Goal: Feedback & Contribution: Leave review/rating

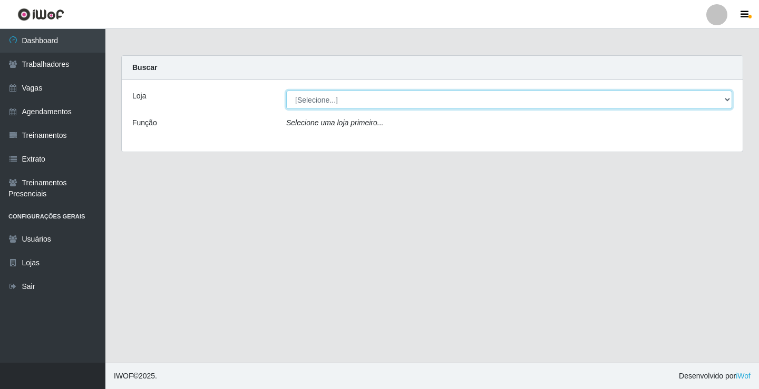
click at [316, 104] on select "[Selecione...] Edilicya Supermercado" at bounding box center [509, 100] width 446 height 18
select select "460"
click at [286, 91] on select "[Selecione...] Edilicya Supermercado" at bounding box center [509, 100] width 446 height 18
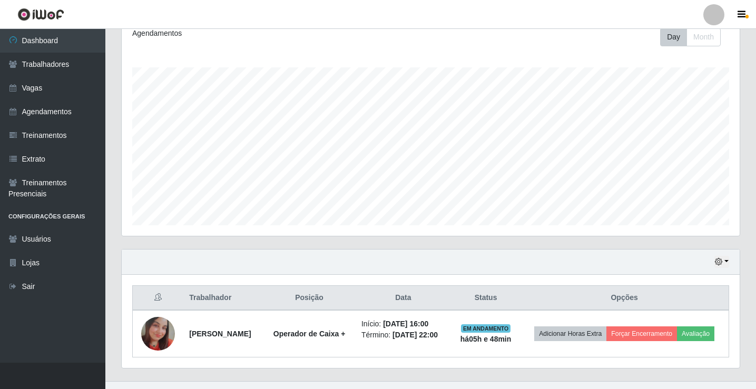
scroll to position [178, 0]
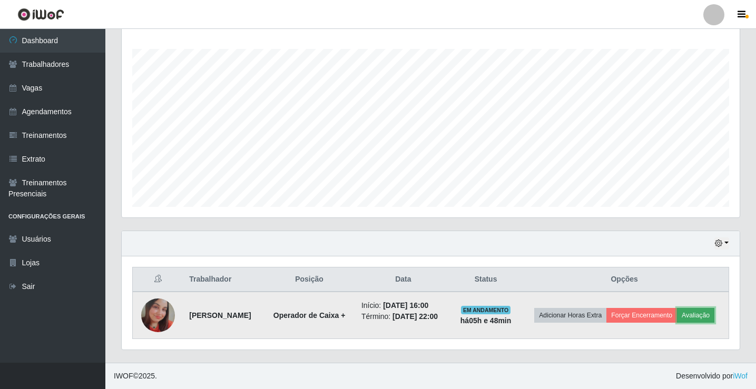
click at [677, 319] on button "Avaliação" at bounding box center [695, 315] width 37 height 15
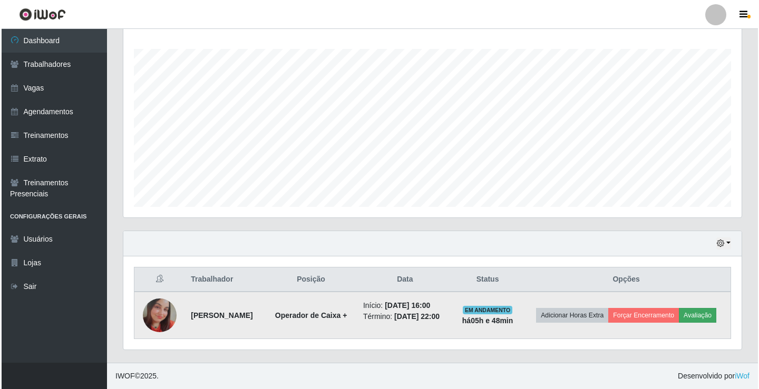
scroll to position [219, 613]
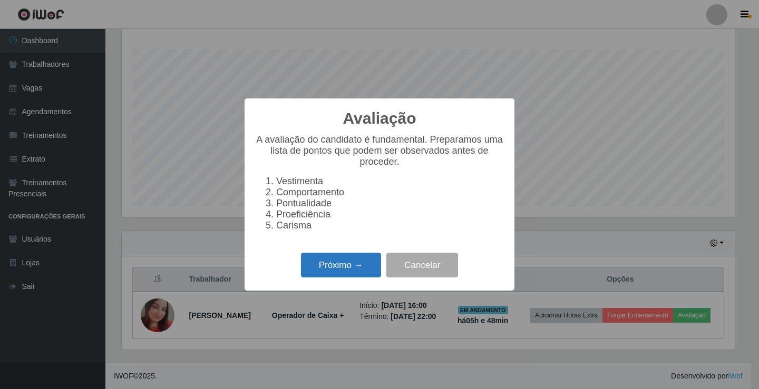
click at [375, 266] on button "Próximo →" at bounding box center [341, 265] width 80 height 25
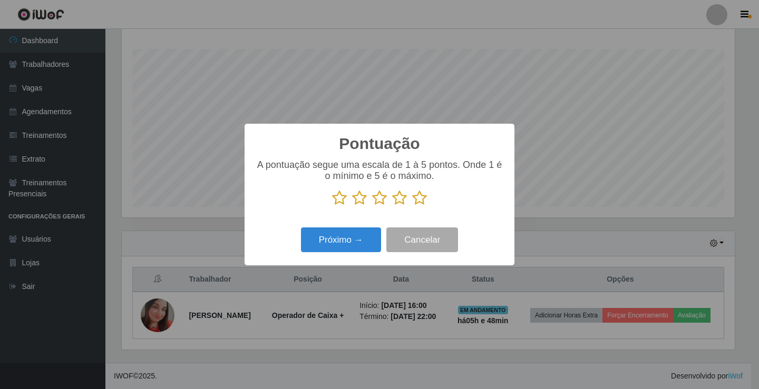
click at [419, 196] on icon at bounding box center [419, 198] width 15 height 16
click at [412, 206] on input "radio" at bounding box center [412, 206] width 0 height 0
click at [340, 236] on button "Próximo →" at bounding box center [341, 240] width 80 height 25
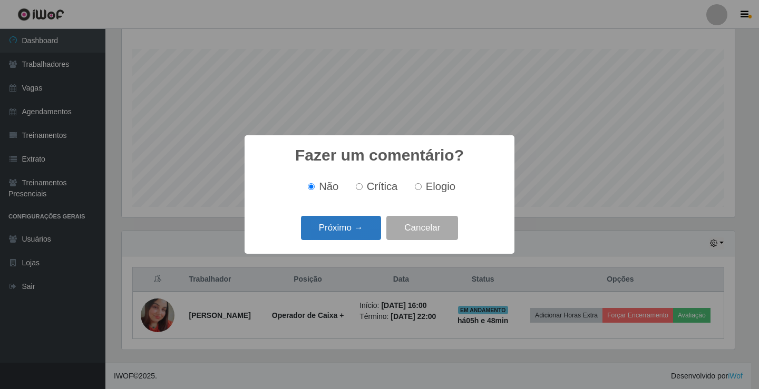
click at [343, 231] on button "Próximo →" at bounding box center [341, 228] width 80 height 25
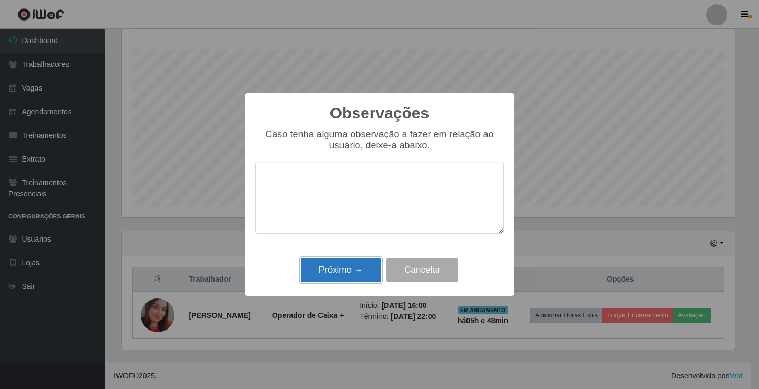
click at [323, 263] on button "Próximo →" at bounding box center [341, 270] width 80 height 25
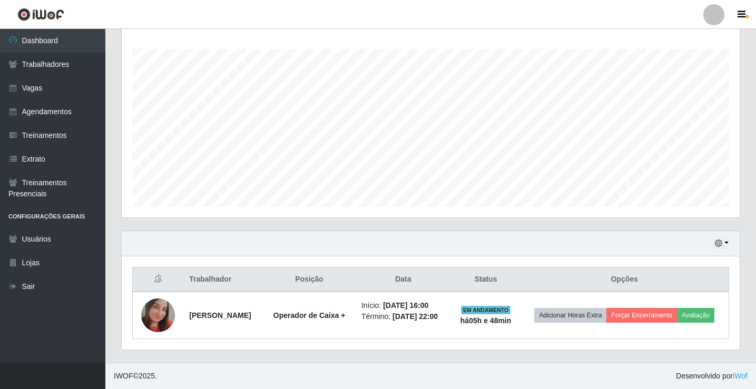
scroll to position [170, 0]
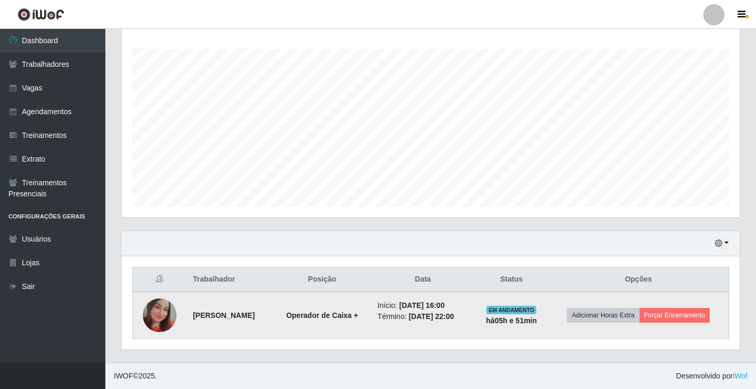
click at [161, 314] on img at bounding box center [160, 316] width 34 height 34
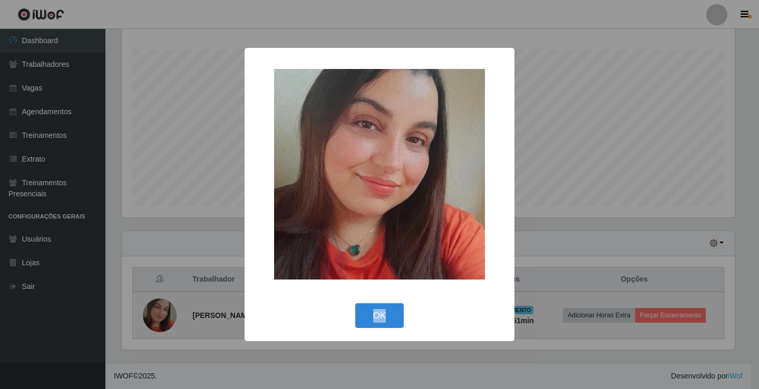
click at [161, 314] on div "× OK Cancel" at bounding box center [379, 194] width 759 height 389
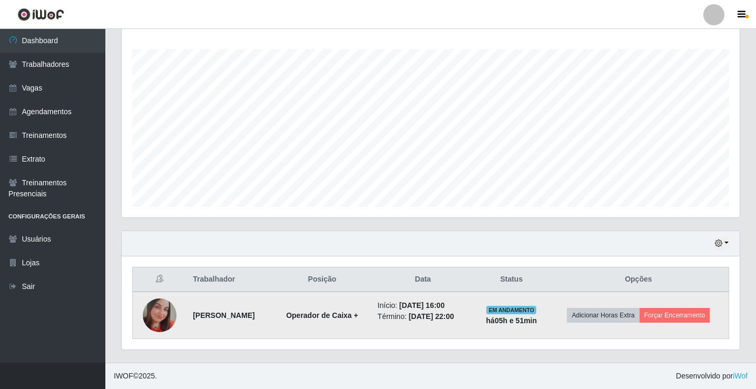
scroll to position [219, 618]
click at [161, 314] on img at bounding box center [160, 316] width 34 height 34
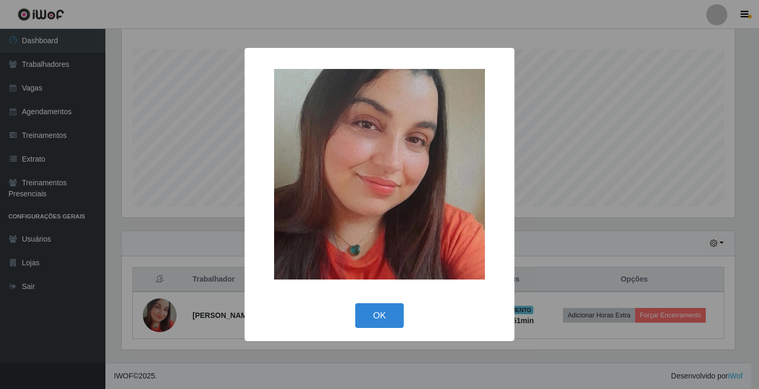
click at [155, 313] on div "× OK Cancel" at bounding box center [379, 194] width 759 height 389
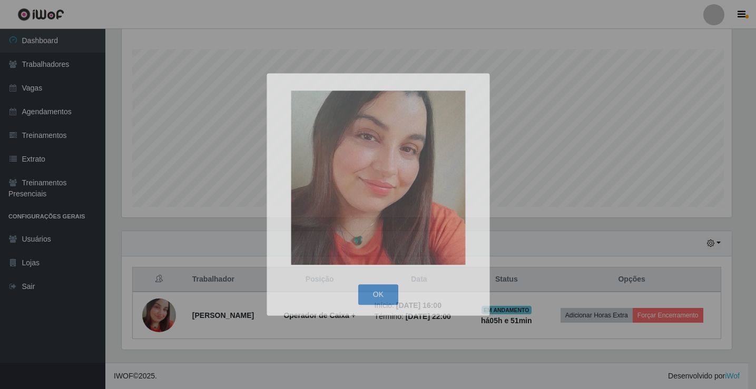
scroll to position [219, 618]
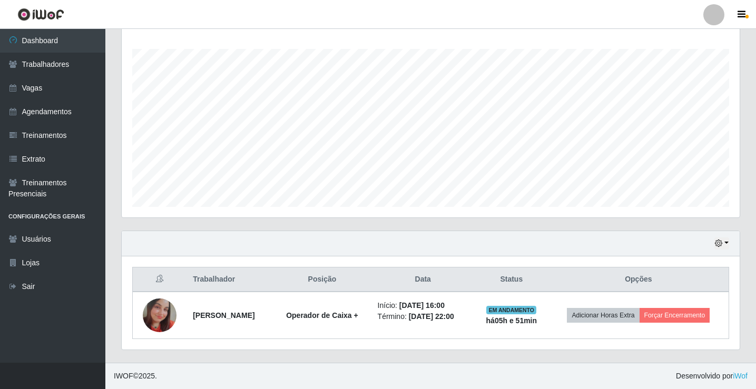
click at [213, 282] on th "Trabalhador" at bounding box center [229, 280] width 86 height 25
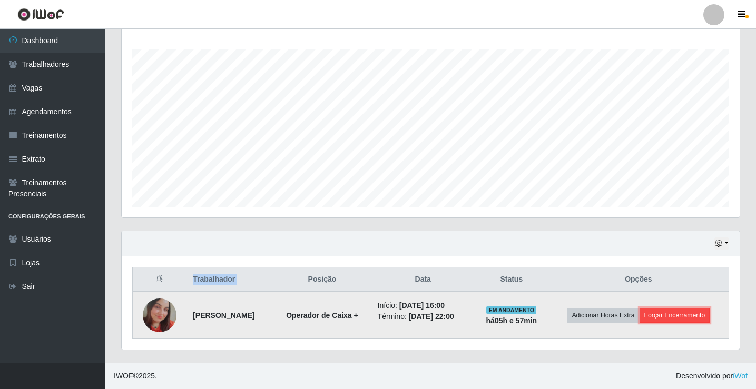
click at [682, 316] on button "Forçar Encerramento" at bounding box center [674, 315] width 71 height 15
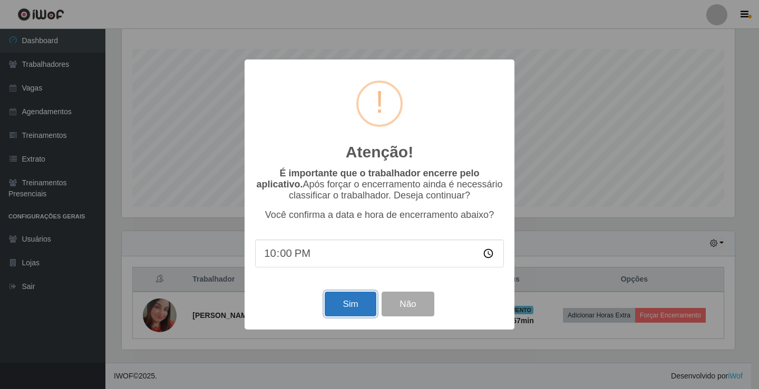
click at [340, 306] on button "Sim" at bounding box center [349, 304] width 51 height 25
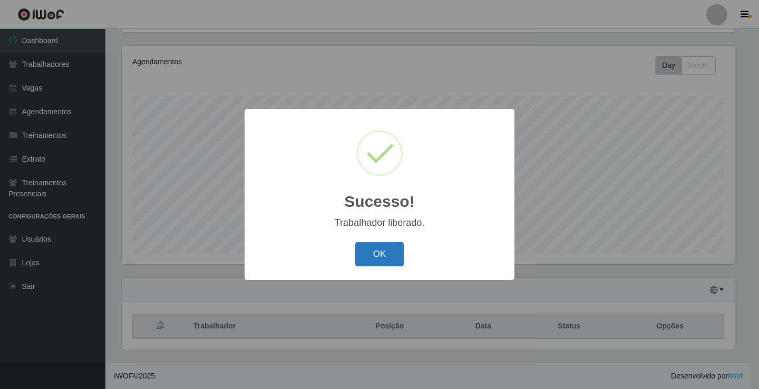
click at [361, 258] on button "OK" at bounding box center [379, 254] width 49 height 25
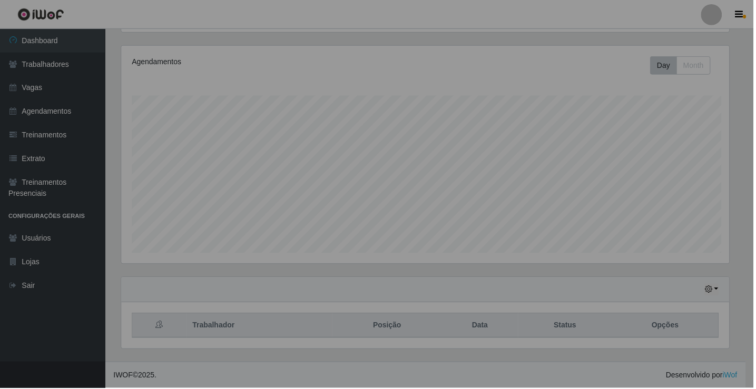
scroll to position [219, 618]
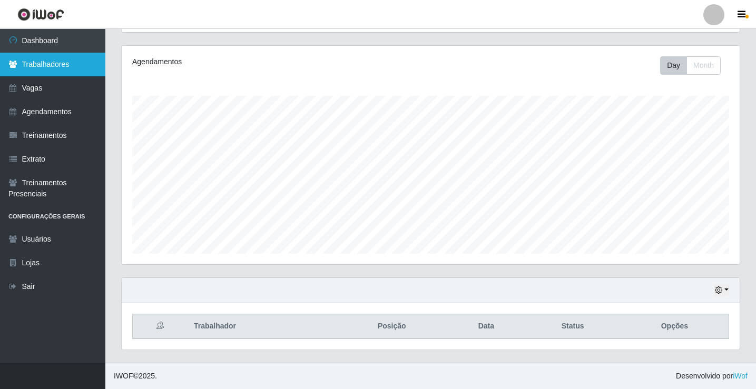
click at [49, 66] on link "Trabalhadores" at bounding box center [52, 65] width 105 height 24
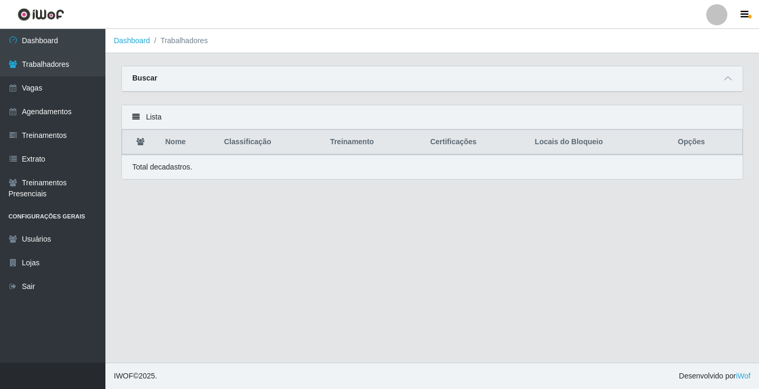
click at [176, 141] on th "Nome" at bounding box center [188, 142] width 58 height 25
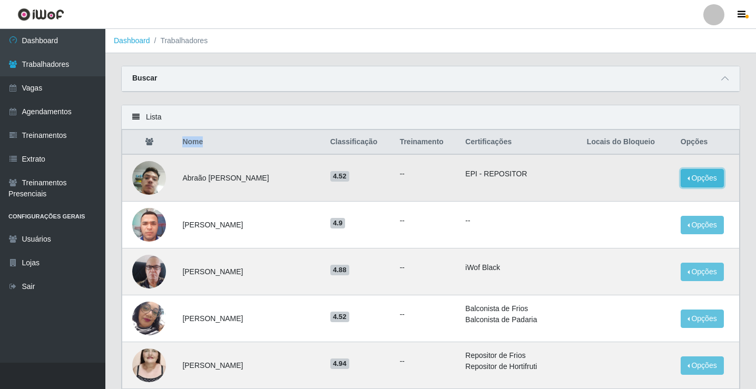
click at [700, 180] on button "Opções" at bounding box center [702, 178] width 43 height 18
click at [695, 180] on button "Opções" at bounding box center [702, 178] width 43 height 18
click at [153, 181] on img at bounding box center [149, 178] width 34 height 60
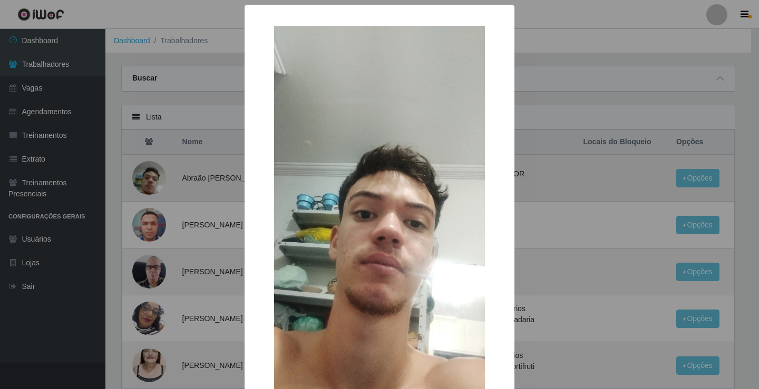
click at [153, 181] on div "× OK Cancel" at bounding box center [379, 194] width 759 height 389
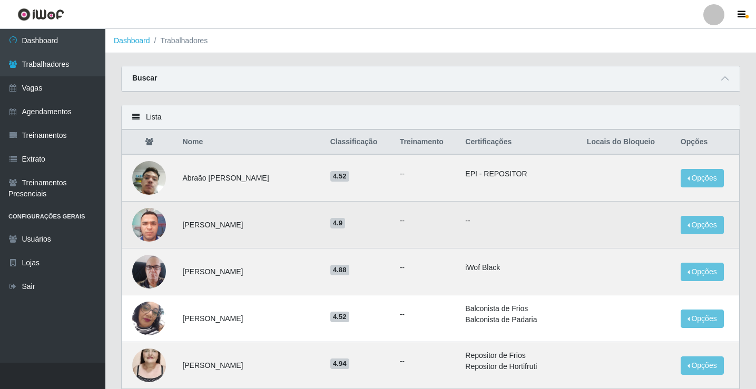
click at [150, 230] on img at bounding box center [149, 224] width 34 height 45
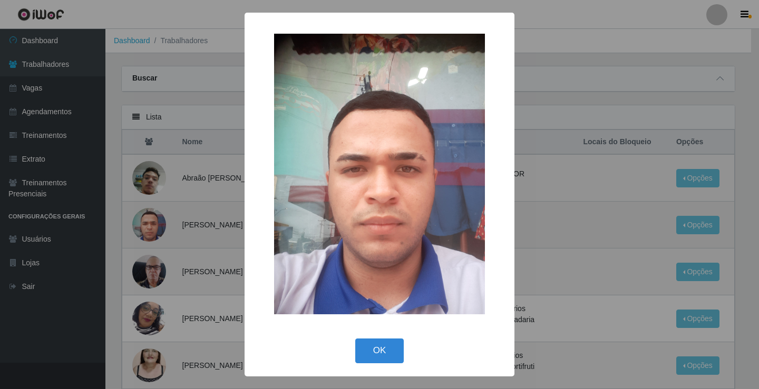
click at [150, 230] on div "× OK Cancel" at bounding box center [379, 194] width 759 height 389
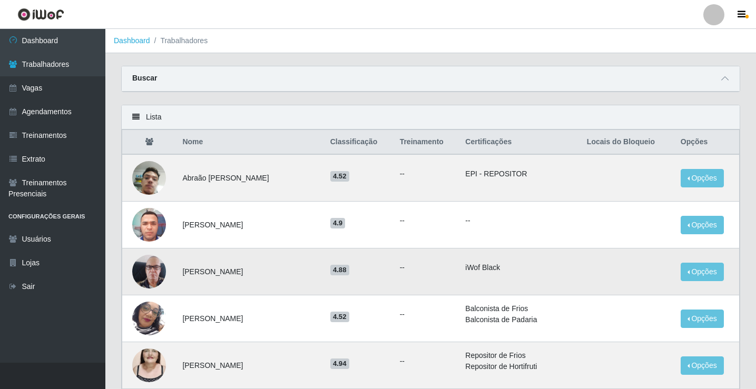
click at [149, 264] on img at bounding box center [149, 272] width 34 height 60
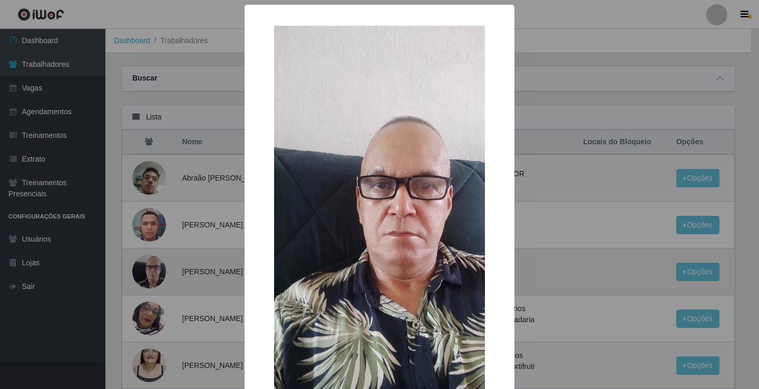
click at [149, 264] on div "× OK Cancel" at bounding box center [379, 194] width 759 height 389
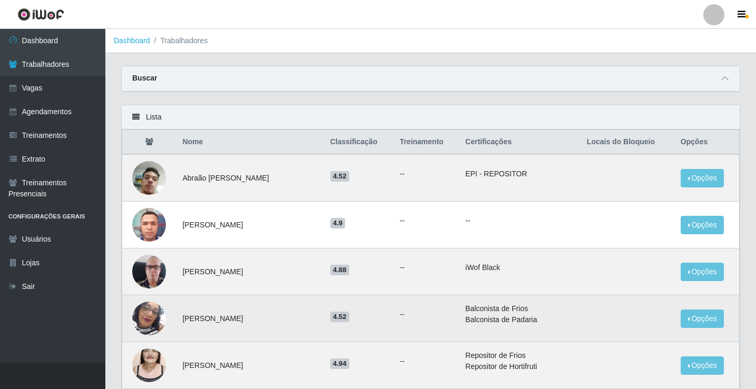
click at [150, 308] on img at bounding box center [149, 319] width 34 height 60
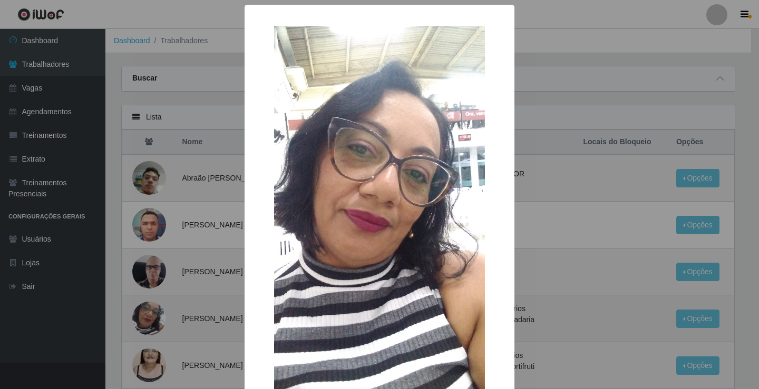
click at [150, 308] on div "× OK Cancel" at bounding box center [379, 194] width 759 height 389
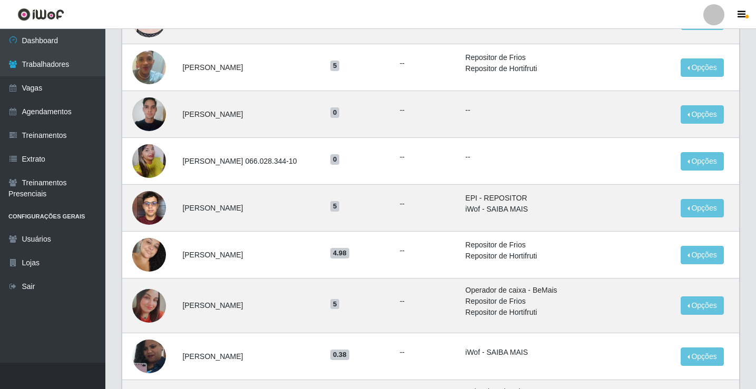
scroll to position [369, 0]
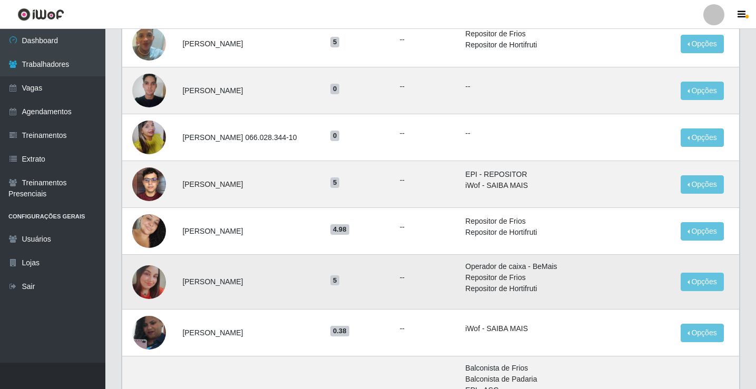
click at [149, 283] on img at bounding box center [149, 282] width 34 height 34
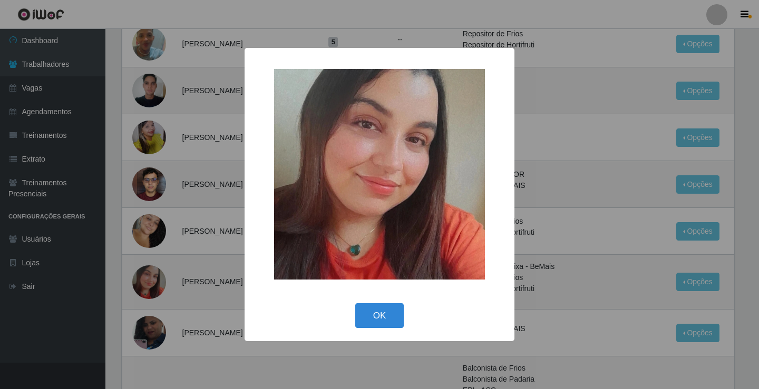
click at [140, 274] on div "× OK Cancel" at bounding box center [379, 194] width 759 height 389
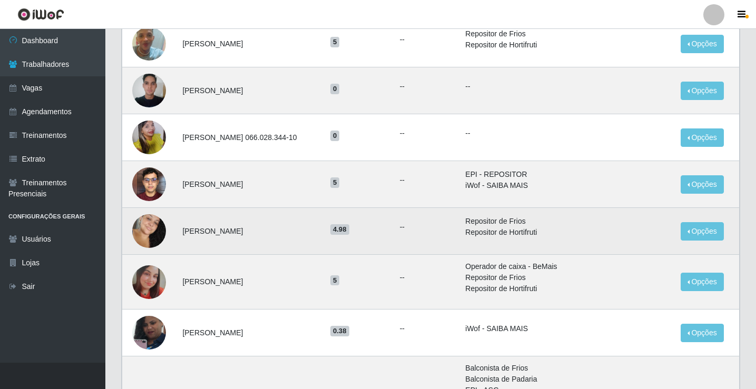
click at [154, 233] on img at bounding box center [149, 231] width 34 height 52
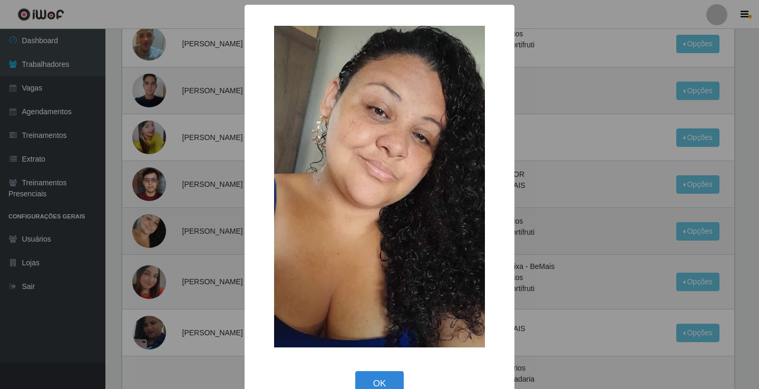
click at [154, 233] on div "× OK Cancel" at bounding box center [379, 194] width 759 height 389
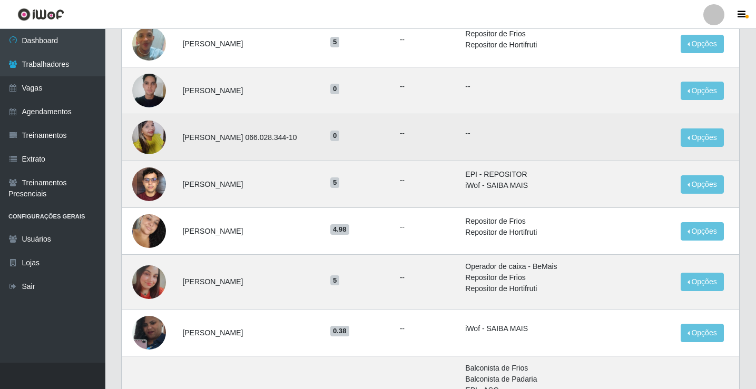
click at [147, 136] on img at bounding box center [149, 137] width 34 height 45
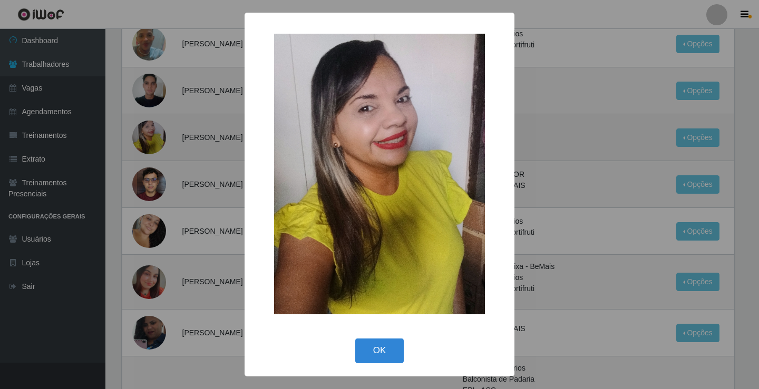
click at [147, 136] on div "× OK Cancel" at bounding box center [379, 194] width 759 height 389
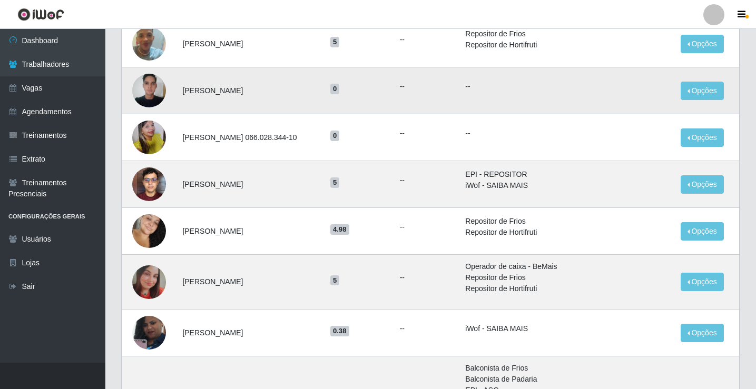
click at [154, 90] on img at bounding box center [149, 90] width 34 height 45
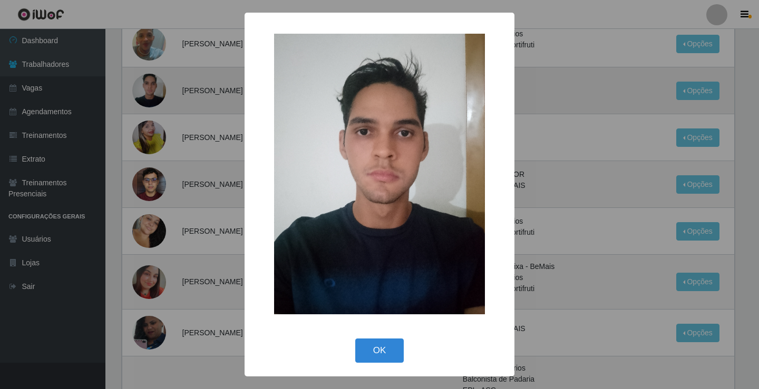
click at [154, 90] on div "× OK Cancel" at bounding box center [379, 194] width 759 height 389
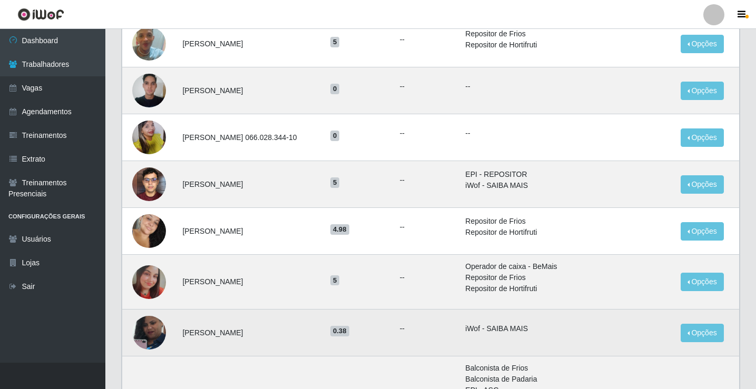
click at [154, 339] on img at bounding box center [149, 333] width 34 height 60
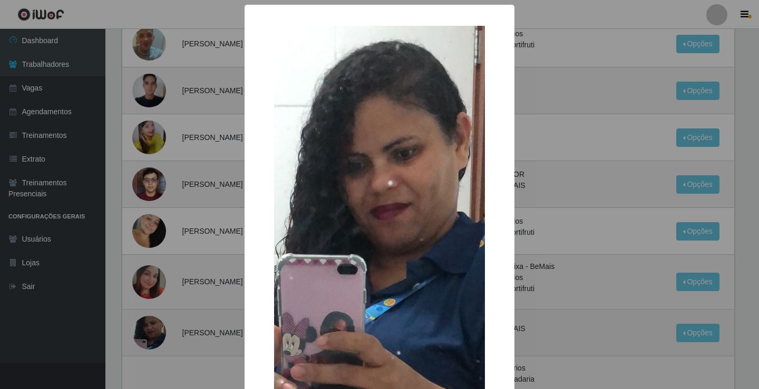
click at [154, 339] on div "× OK Cancel" at bounding box center [379, 194] width 759 height 389
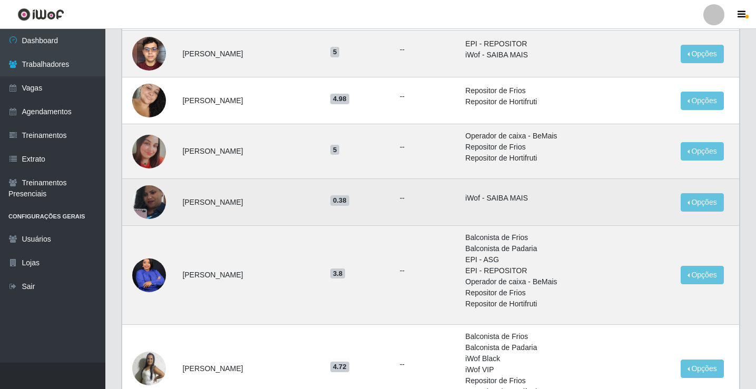
scroll to position [527, 0]
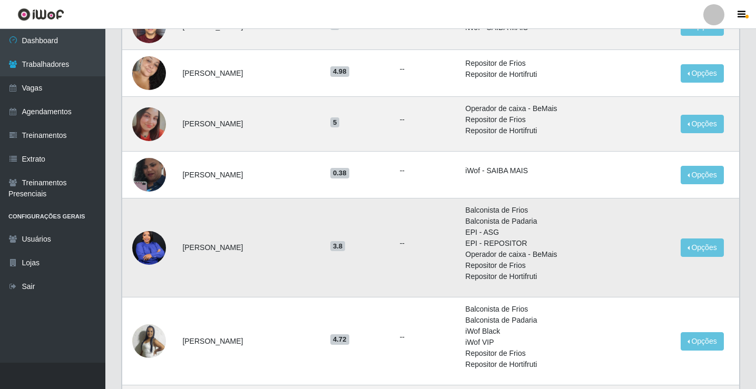
click at [146, 250] on img at bounding box center [149, 248] width 34 height 42
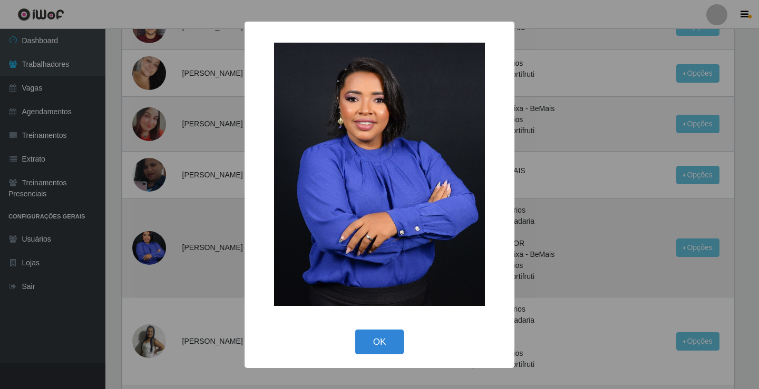
click at [146, 250] on div "× OK Cancel" at bounding box center [379, 194] width 759 height 389
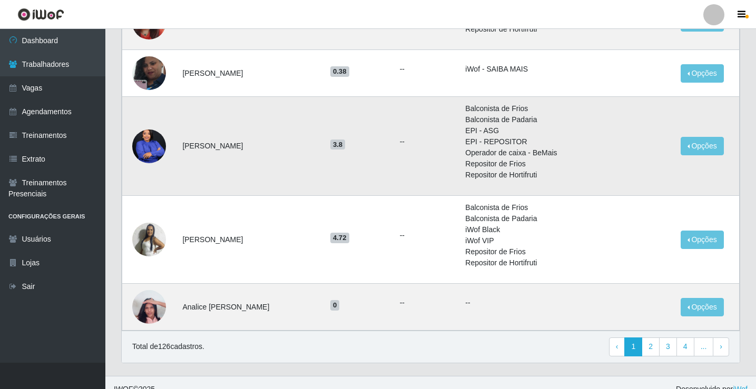
scroll to position [632, 0]
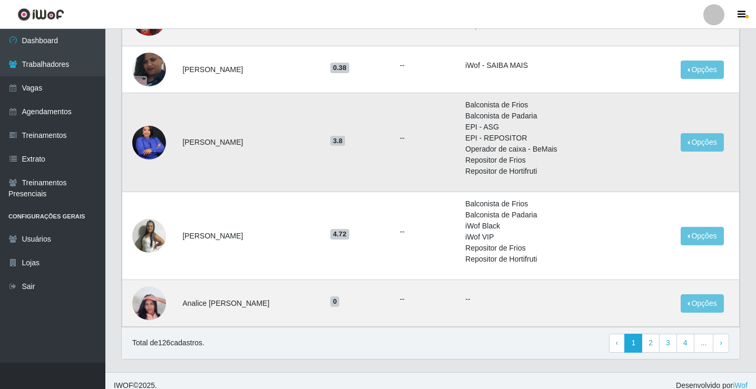
click at [146, 250] on img at bounding box center [149, 236] width 34 height 34
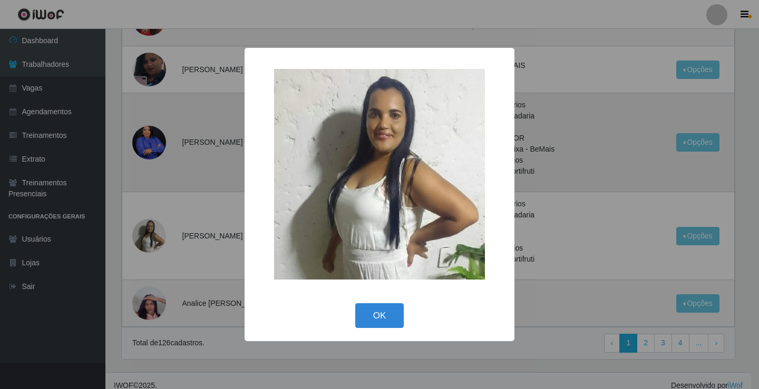
click at [146, 250] on div "× OK Cancel" at bounding box center [379, 194] width 759 height 389
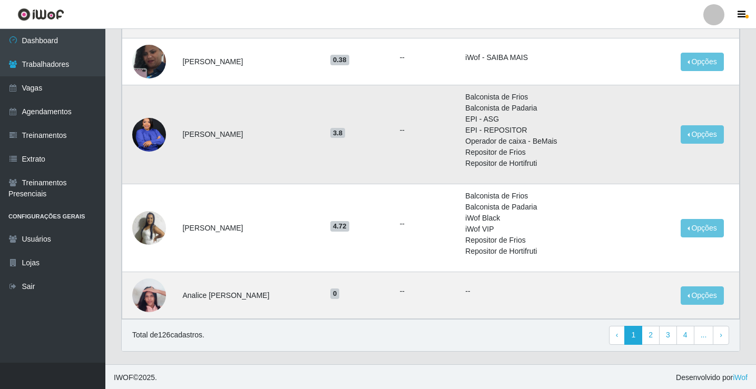
scroll to position [642, 0]
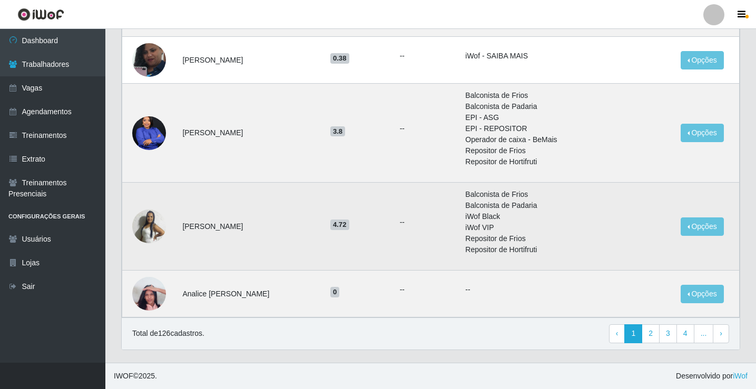
click at [151, 221] on img at bounding box center [149, 227] width 34 height 34
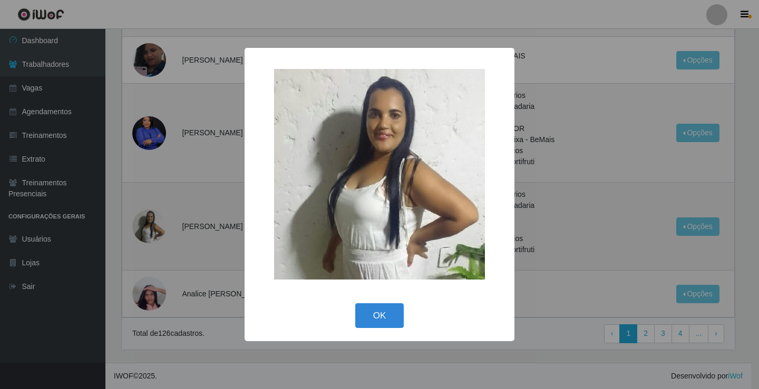
click at [151, 221] on div "× OK Cancel" at bounding box center [379, 194] width 759 height 389
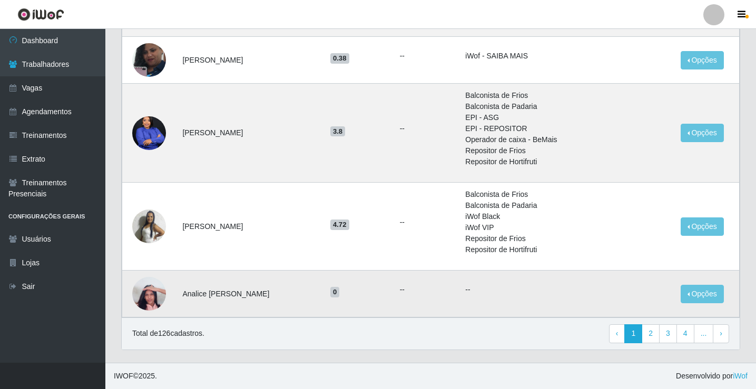
click at [151, 300] on img at bounding box center [149, 293] width 34 height 45
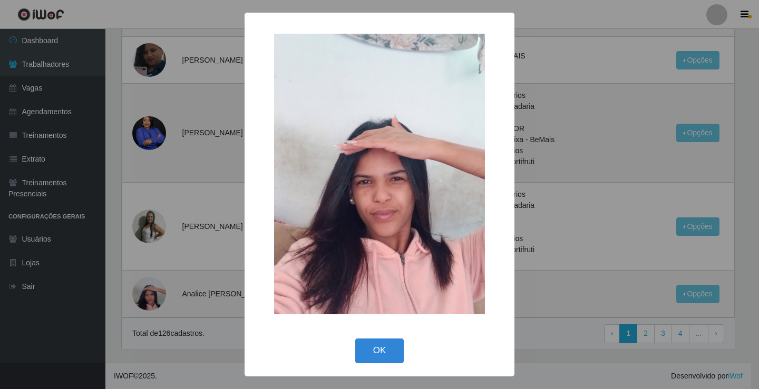
click at [151, 299] on div "× OK Cancel" at bounding box center [379, 194] width 759 height 389
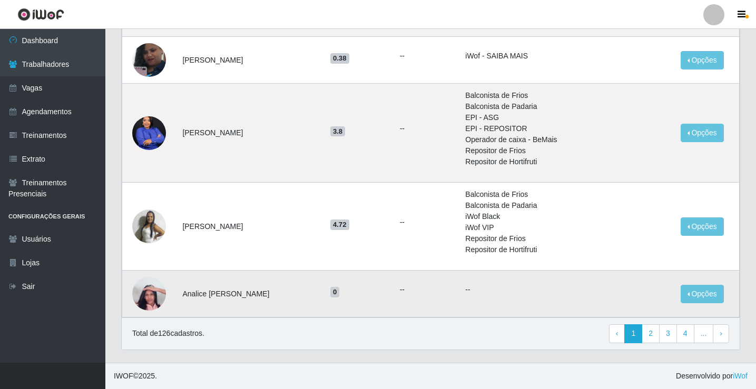
click at [142, 292] on img at bounding box center [149, 293] width 34 height 45
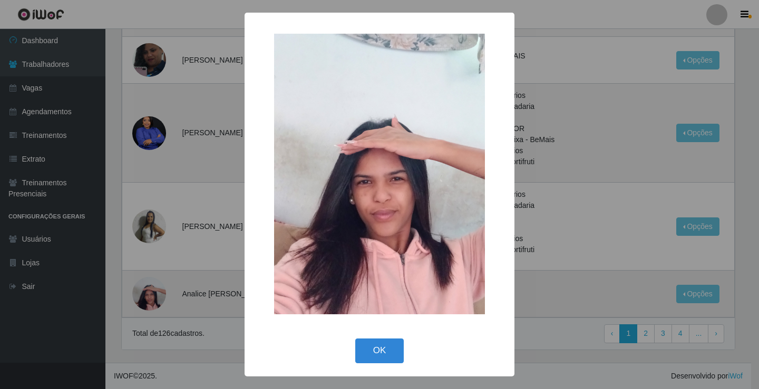
click at [142, 292] on div "× OK Cancel" at bounding box center [379, 194] width 759 height 389
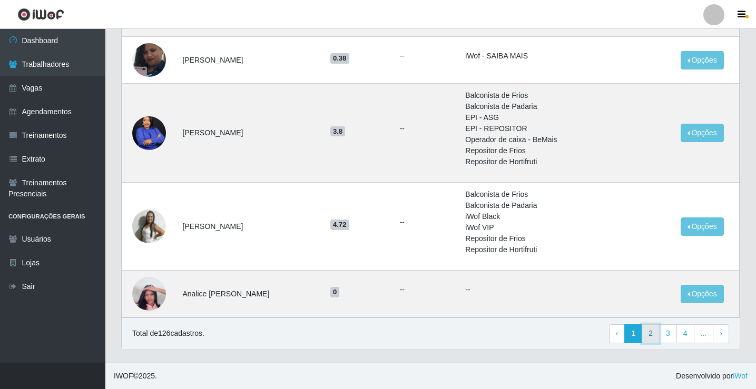
click at [653, 330] on link "2" at bounding box center [651, 333] width 18 height 19
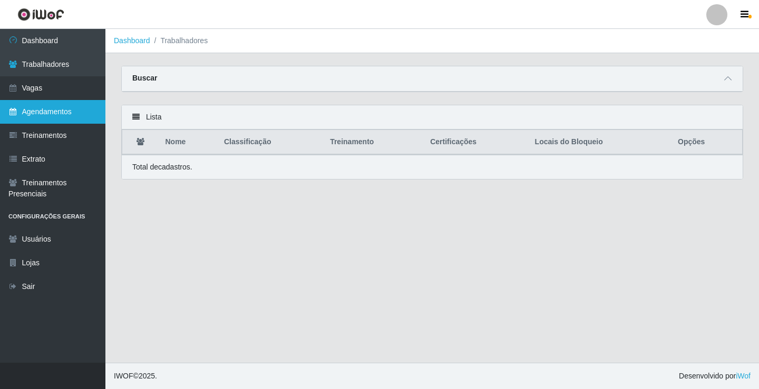
click at [65, 115] on link "Agendamentos" at bounding box center [52, 112] width 105 height 24
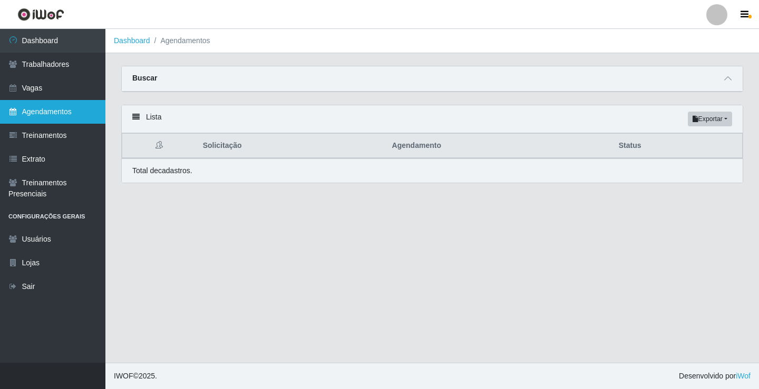
click at [41, 112] on link "Agendamentos" at bounding box center [52, 112] width 105 height 24
click at [420, 152] on th "Agendamento" at bounding box center [499, 146] width 227 height 25
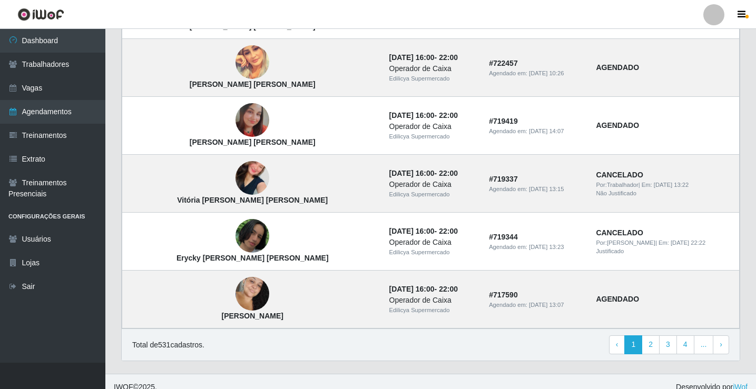
scroll to position [711, 0]
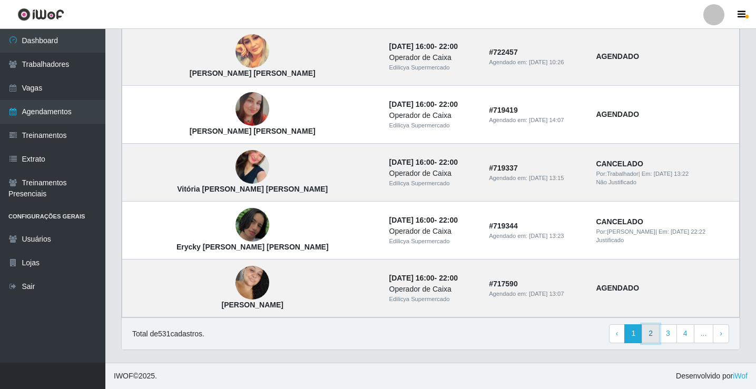
click at [653, 335] on link "2" at bounding box center [651, 333] width 18 height 19
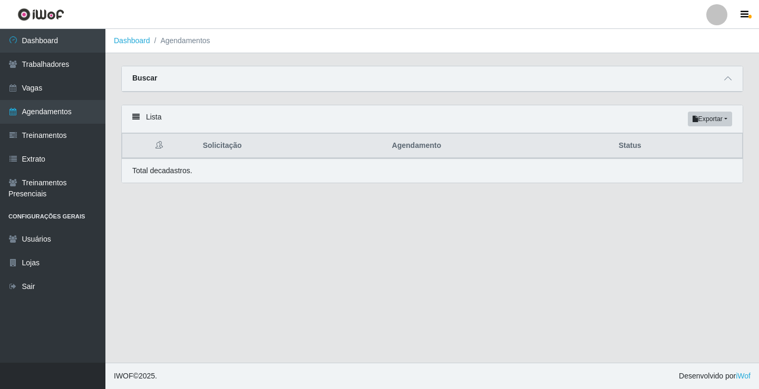
click at [422, 145] on th "Agendamento" at bounding box center [499, 146] width 227 height 25
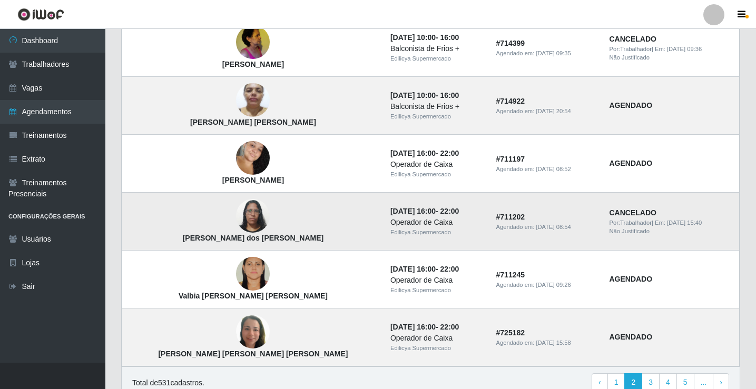
scroll to position [711, 0]
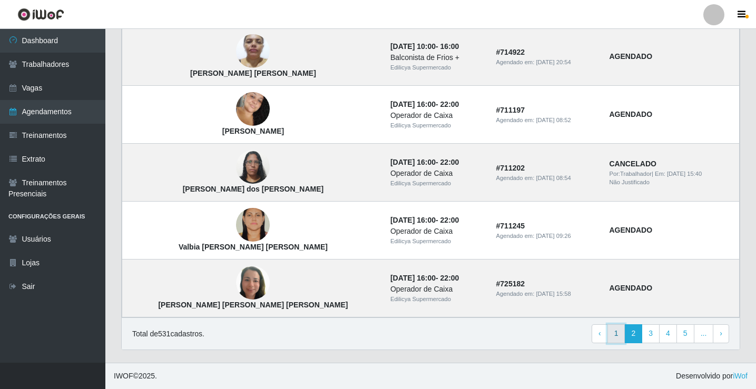
click at [617, 331] on link "1" at bounding box center [616, 333] width 18 height 19
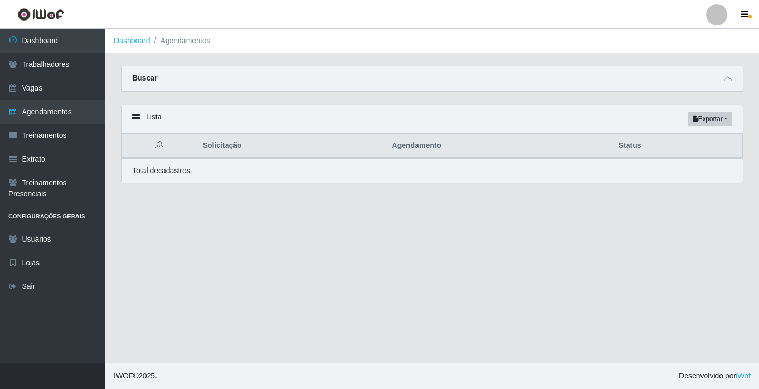
click at [419, 150] on th "Agendamento" at bounding box center [499, 146] width 227 height 25
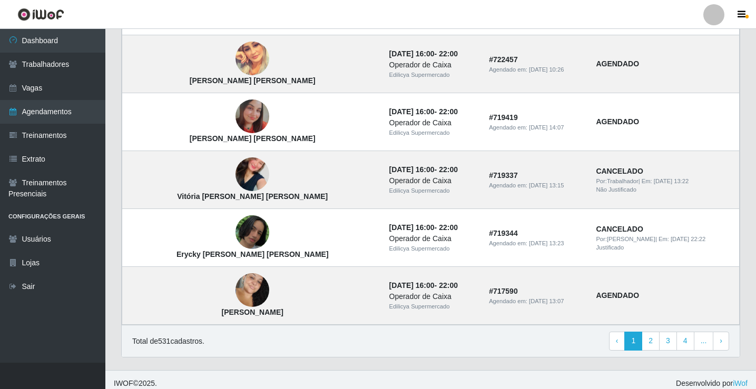
scroll to position [711, 0]
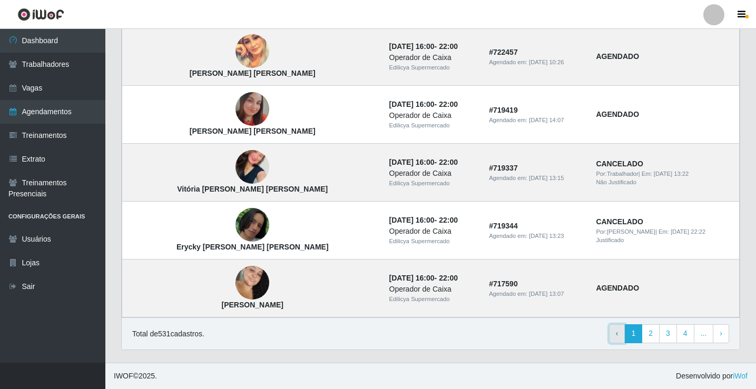
click at [622, 334] on link "‹ Previous" at bounding box center [617, 333] width 16 height 19
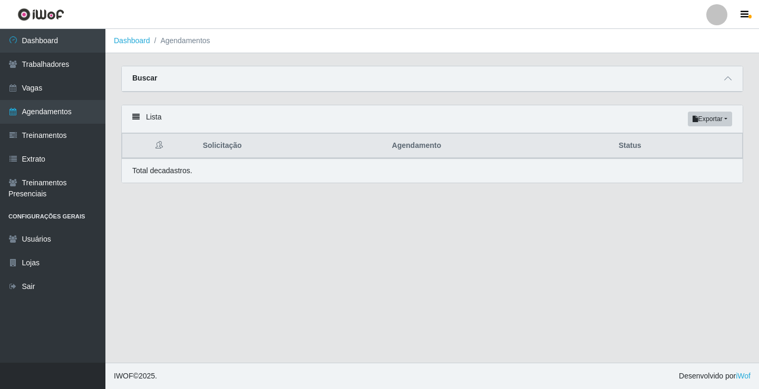
click at [399, 152] on th "Agendamento" at bounding box center [499, 146] width 227 height 25
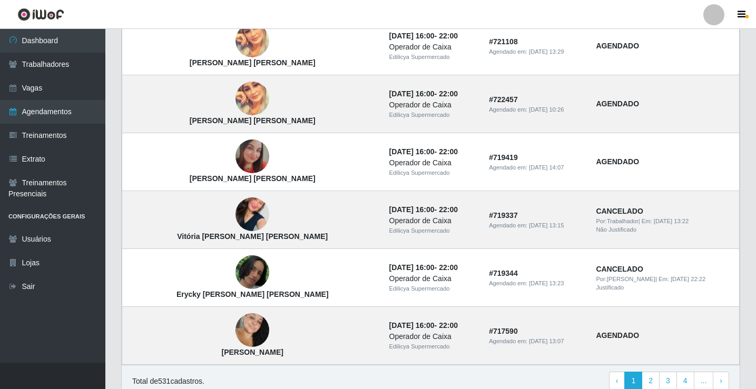
scroll to position [711, 0]
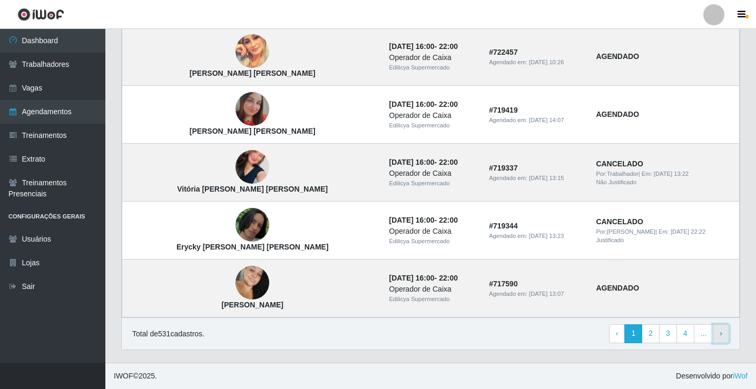
click at [722, 333] on span "›" at bounding box center [721, 333] width 3 height 8
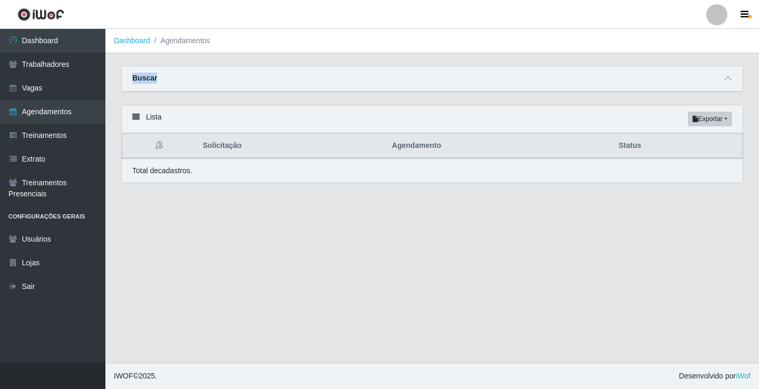
drag, startPoint x: 665, startPoint y: -64, endPoint x: 636, endPoint y: -61, distance: 29.1
click at [636, 0] on html "Perfil Alterar Senha Sair Dashboard Trabalhadores Vagas Agendamentos Treinament…" at bounding box center [379, 194] width 759 height 389
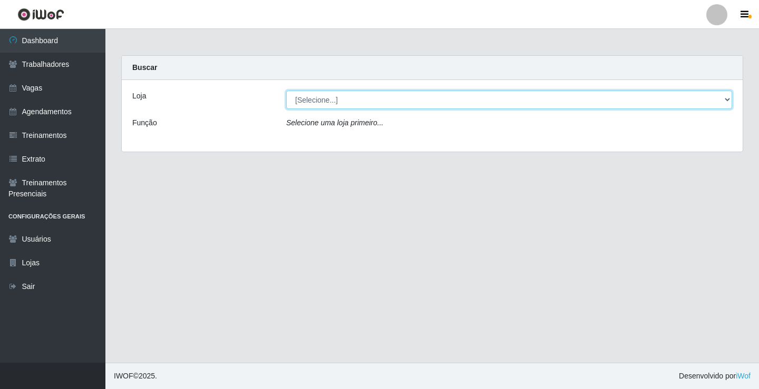
click at [318, 94] on select "[Selecione...] Edilicya Supermercado" at bounding box center [509, 100] width 446 height 18
select select "460"
click at [286, 91] on select "[Selecione...] Edilicya Supermercado" at bounding box center [509, 100] width 446 height 18
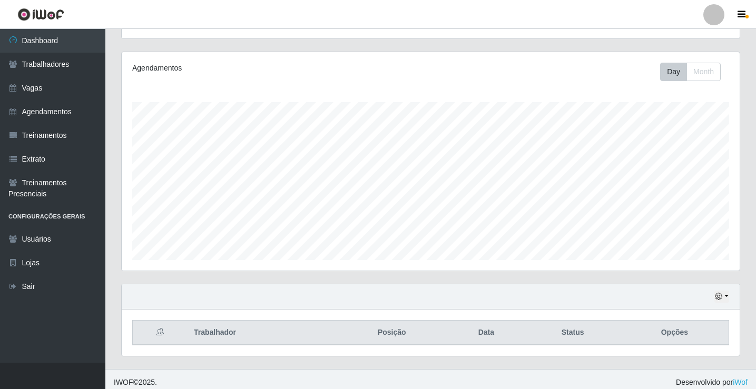
scroll to position [123, 0]
